Goal: Task Accomplishment & Management: Manage account settings

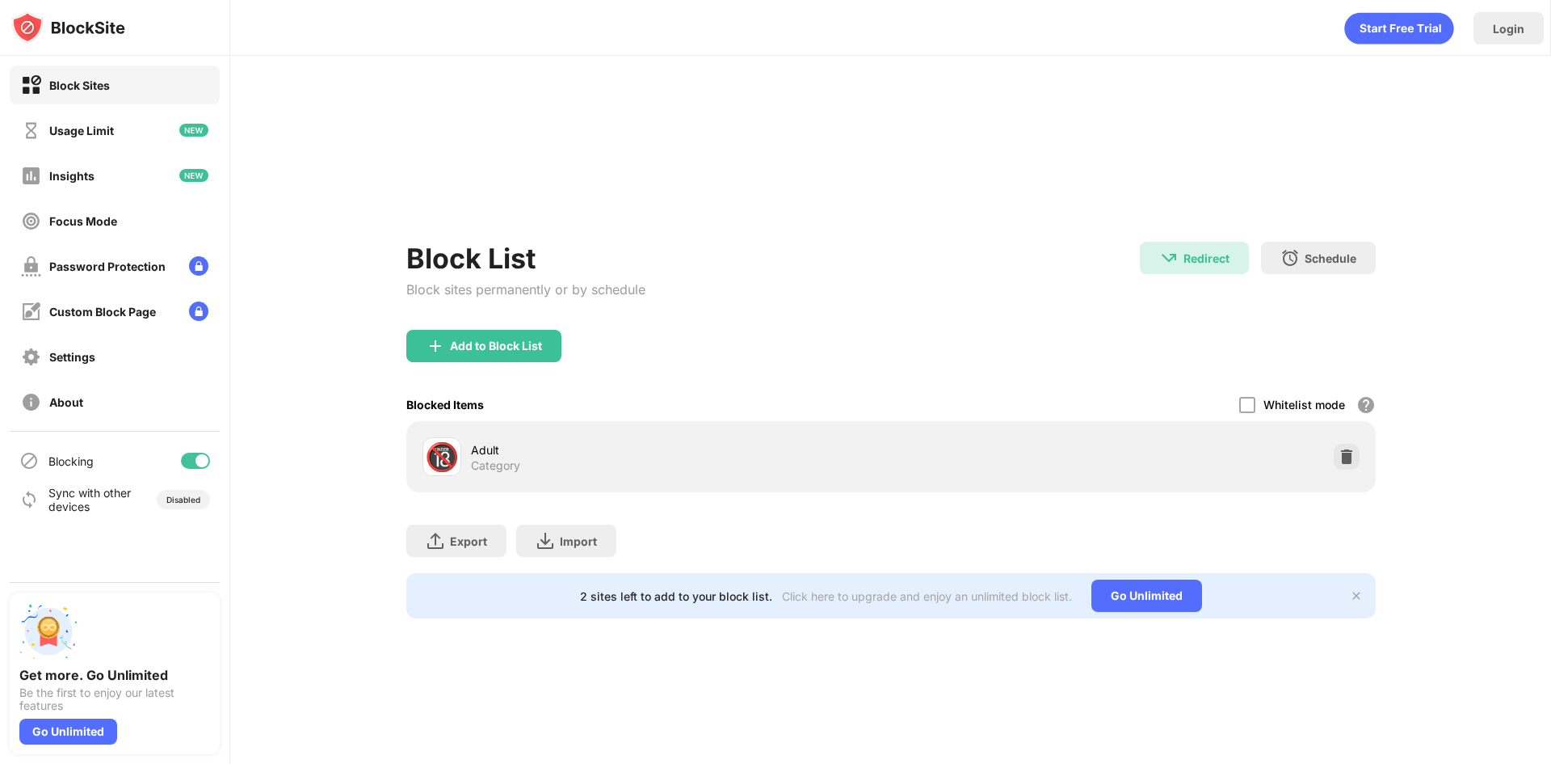
click at [1348, 314] on div "Block List Block sites permanently or by schedule Redirect Redirect to [DOMAIN_…" at bounding box center [891, 286] width 970 height 88
click at [1345, 313] on div "Block List Block sites permanently or by schedule Redirect Redirect to [DOMAIN_…" at bounding box center [891, 286] width 970 height 88
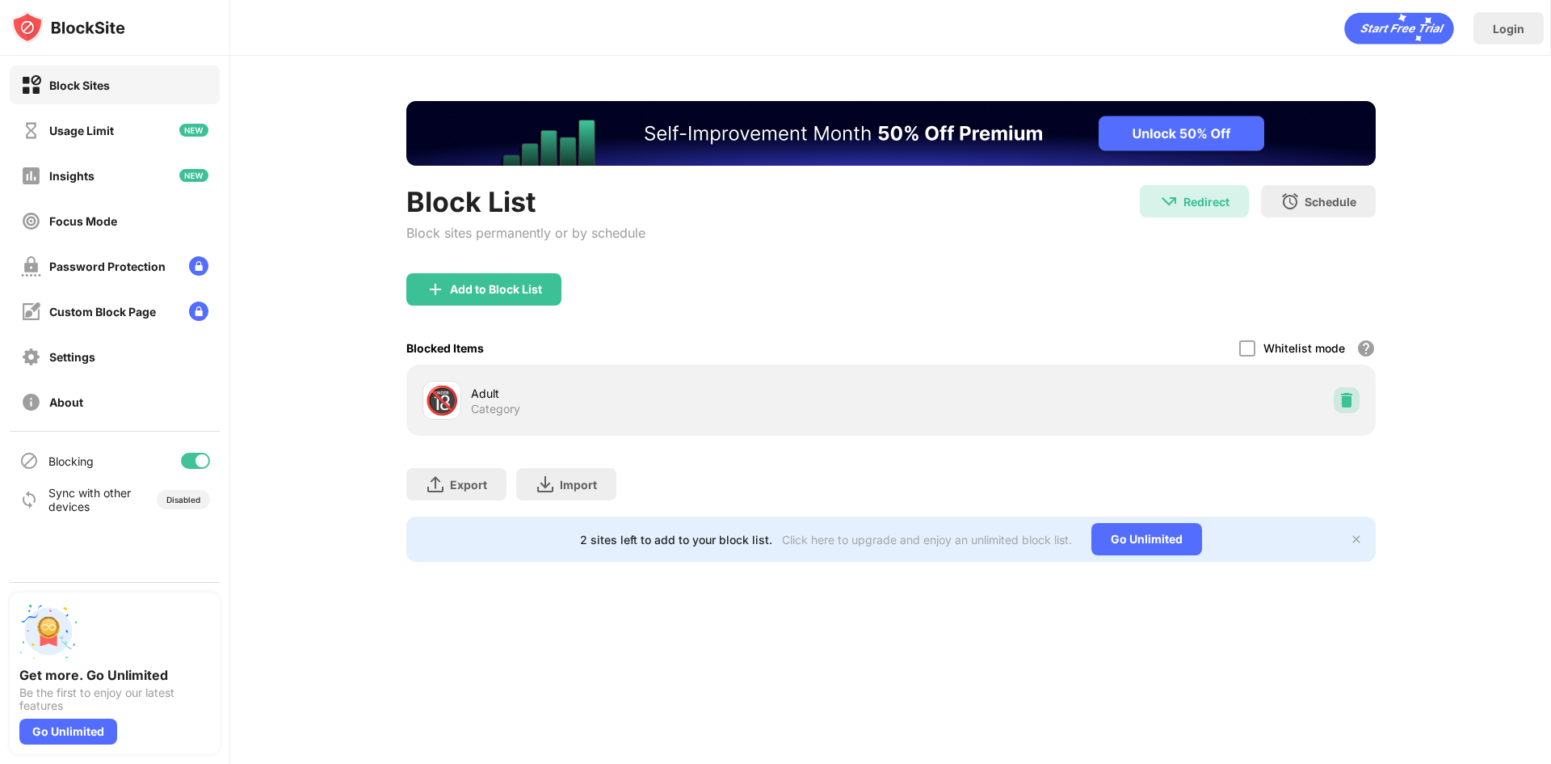
click at [1347, 398] on img at bounding box center [1347, 400] width 16 height 16
